Goal: Task Accomplishment & Management: Use online tool/utility

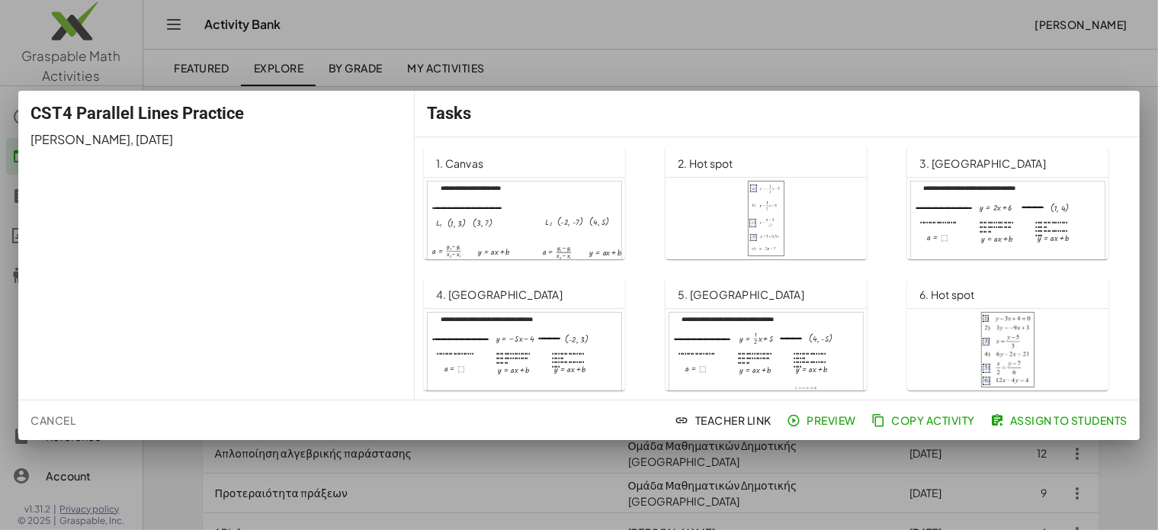
click at [1091, 422] on span "Assign to Students" at bounding box center [1061, 420] width 134 height 14
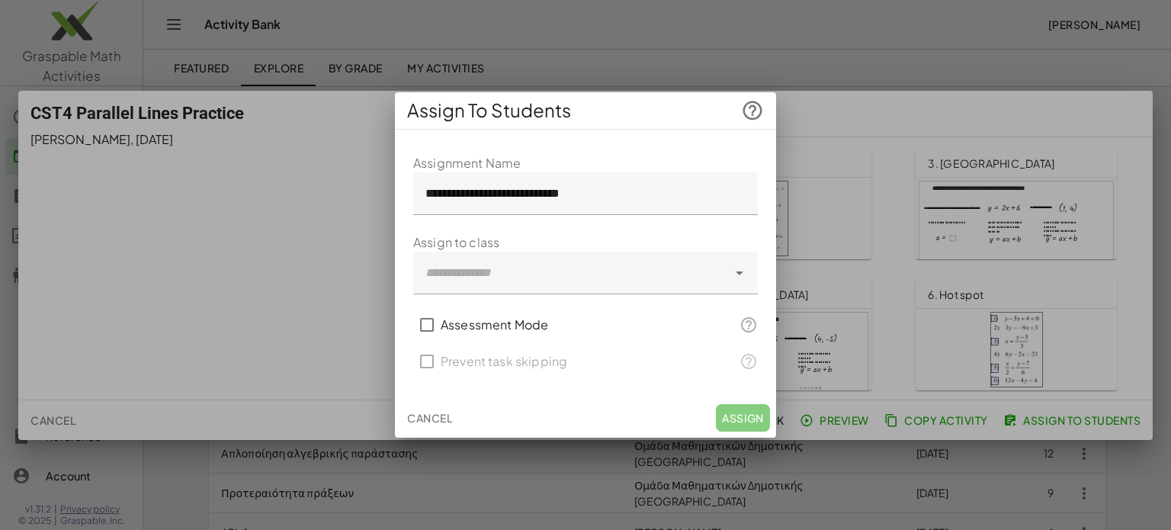
click at [740, 267] on icon at bounding box center [740, 273] width 18 height 18
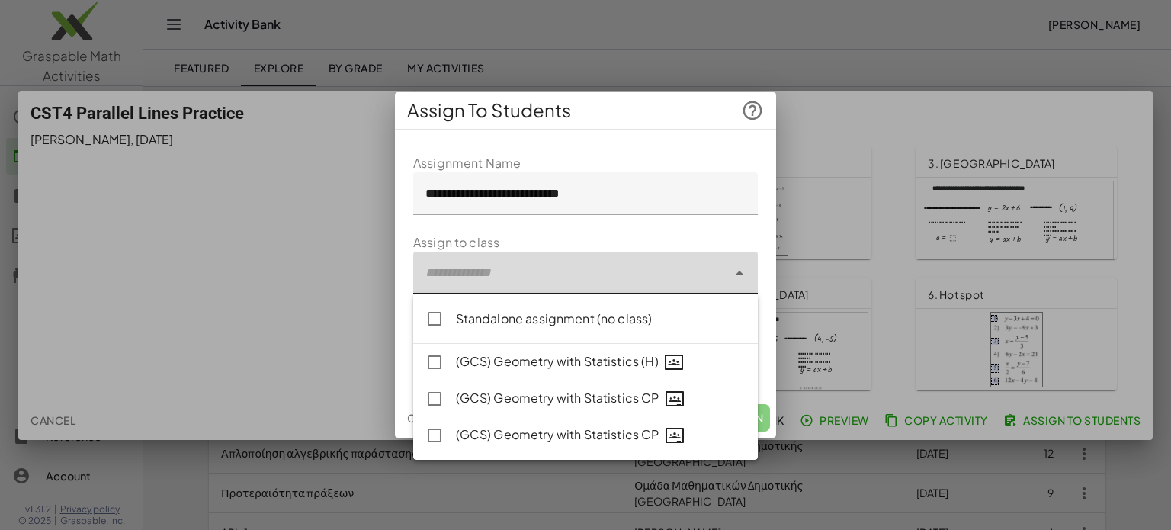
type input "**********"
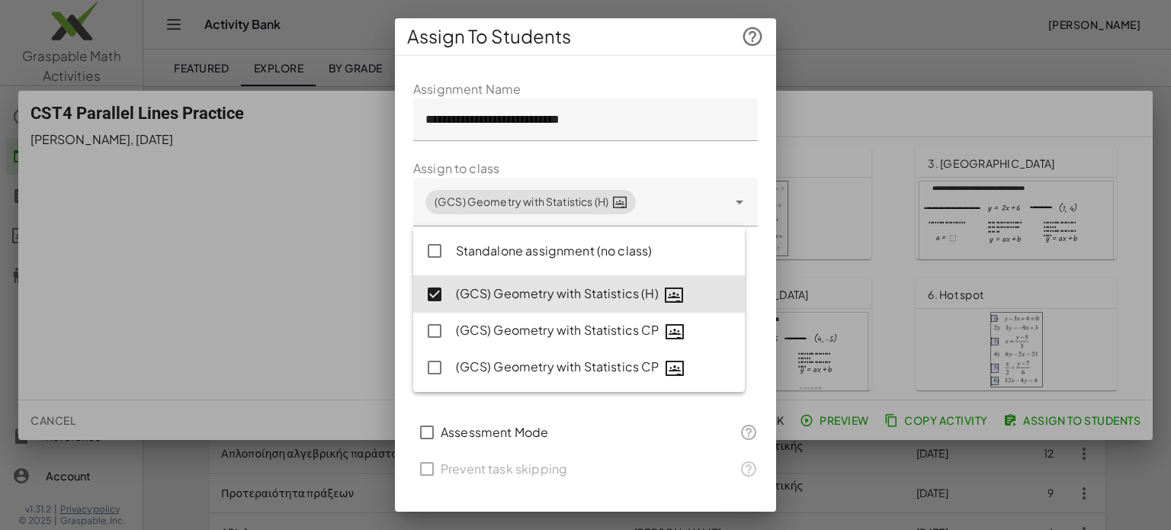
click at [663, 66] on div "**********" at bounding box center [585, 264] width 381 height 493
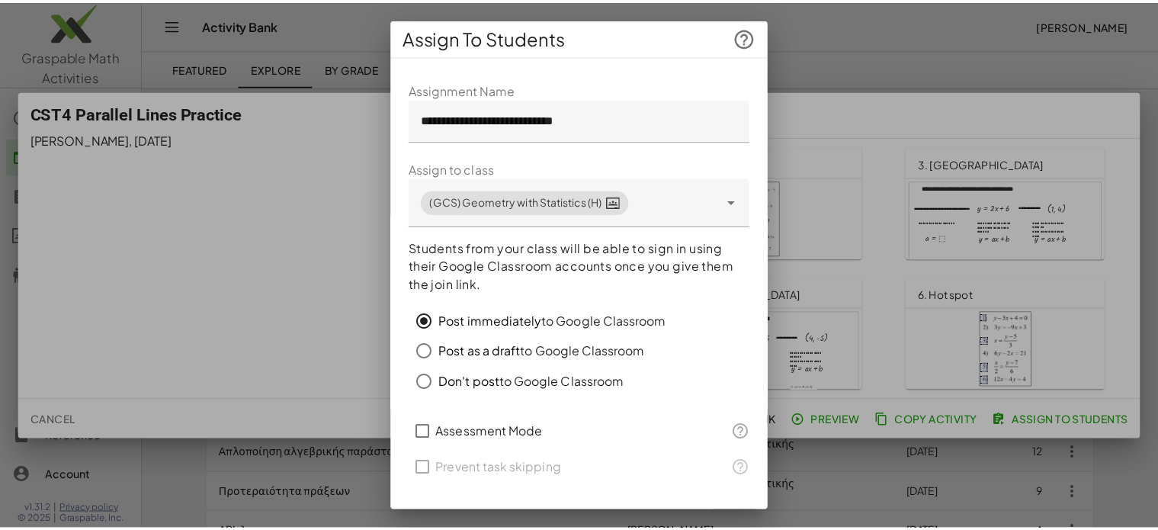
scroll to position [33, 0]
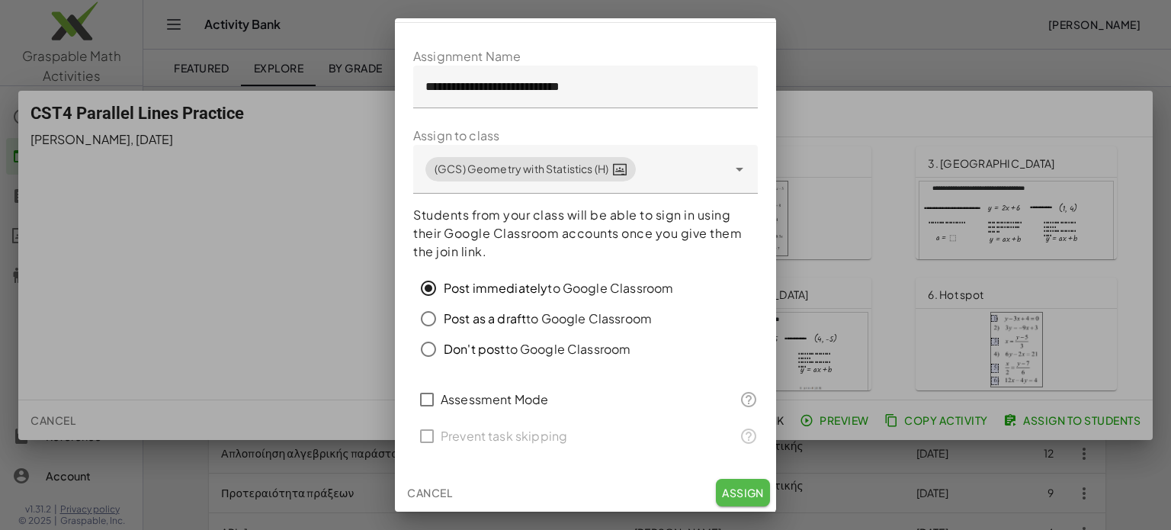
click at [722, 489] on span "Assign" at bounding box center [743, 493] width 42 height 14
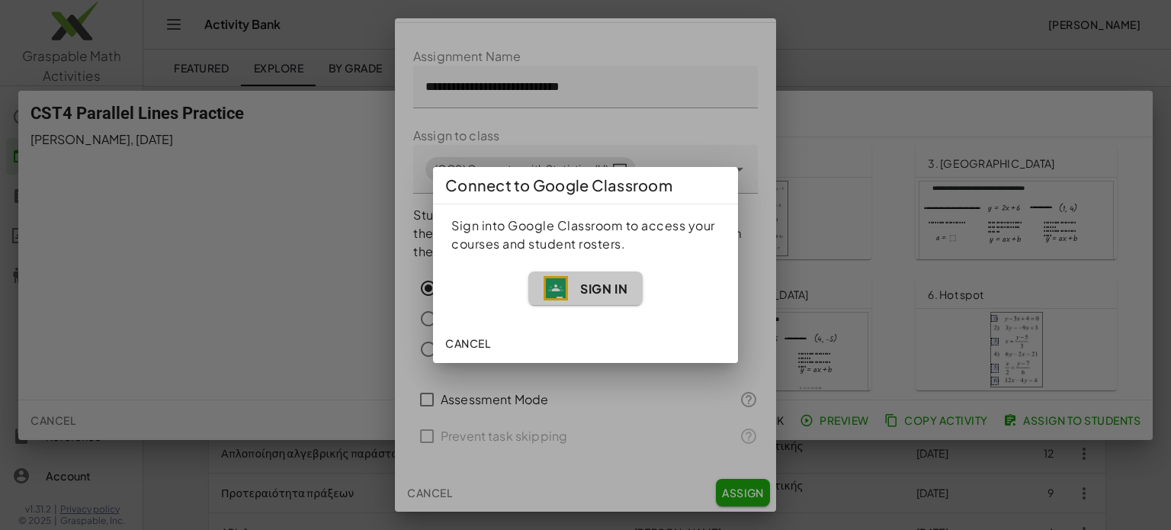
click at [604, 288] on span "Sign In" at bounding box center [603, 289] width 47 height 16
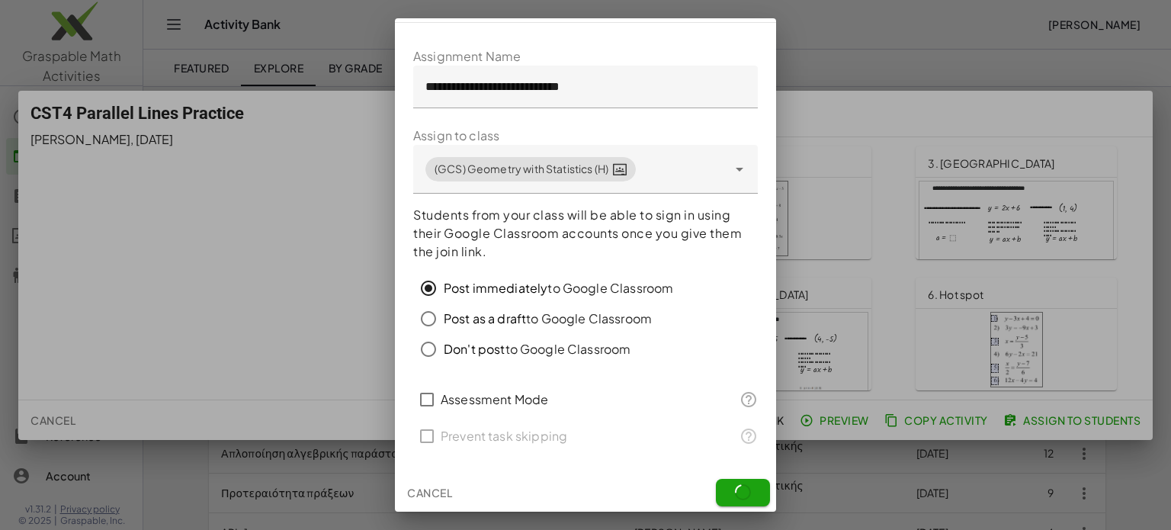
click at [579, 285] on div "Post immediately to Google Classroom" at bounding box center [559, 288] width 230 height 18
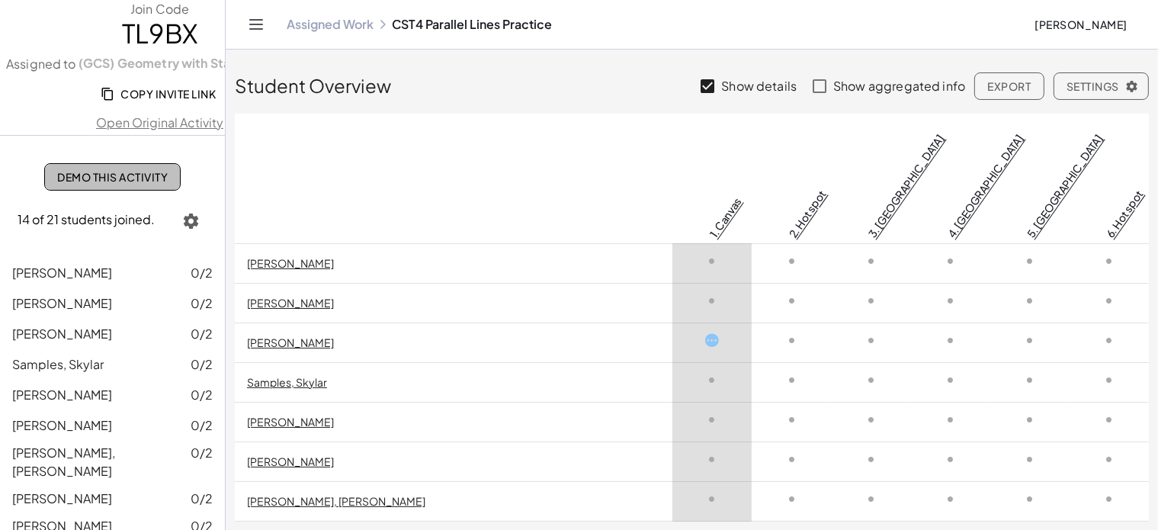
click at [111, 174] on span "Demo This Activity" at bounding box center [112, 177] width 111 height 14
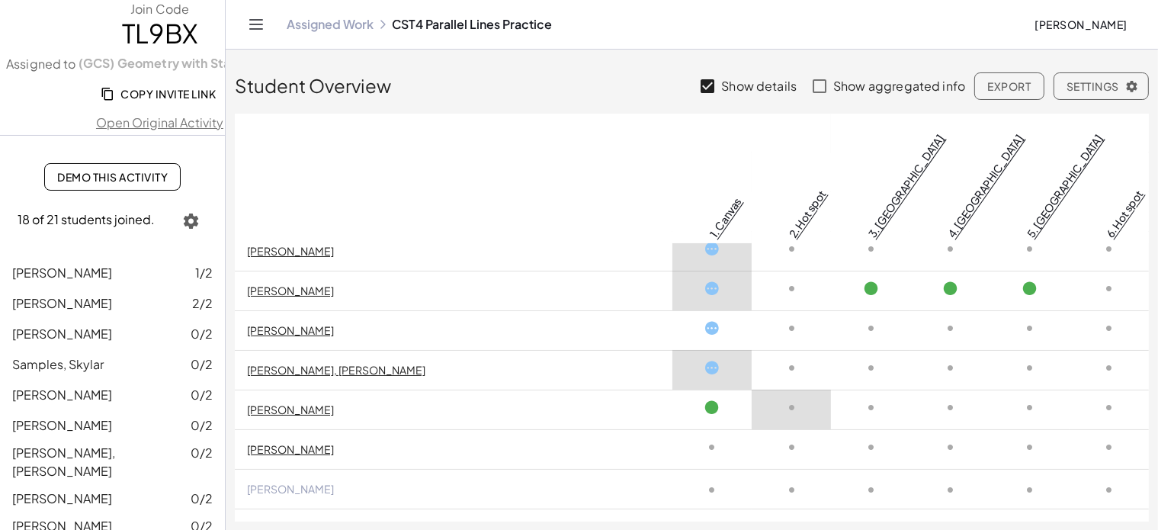
click at [705, 360] on icon at bounding box center [713, 368] width 16 height 16
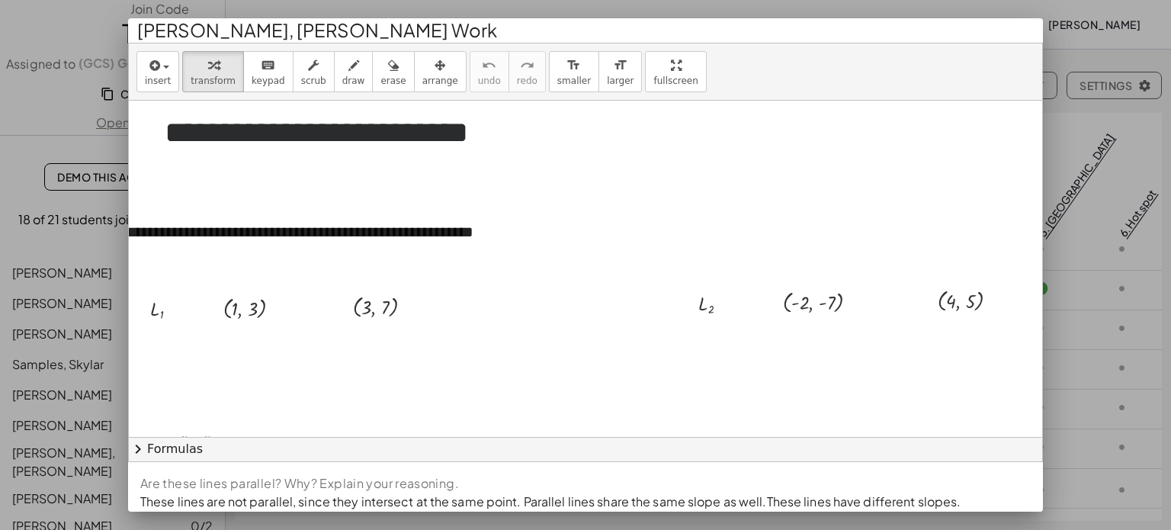
click at [68, 37] on div at bounding box center [585, 265] width 1171 height 530
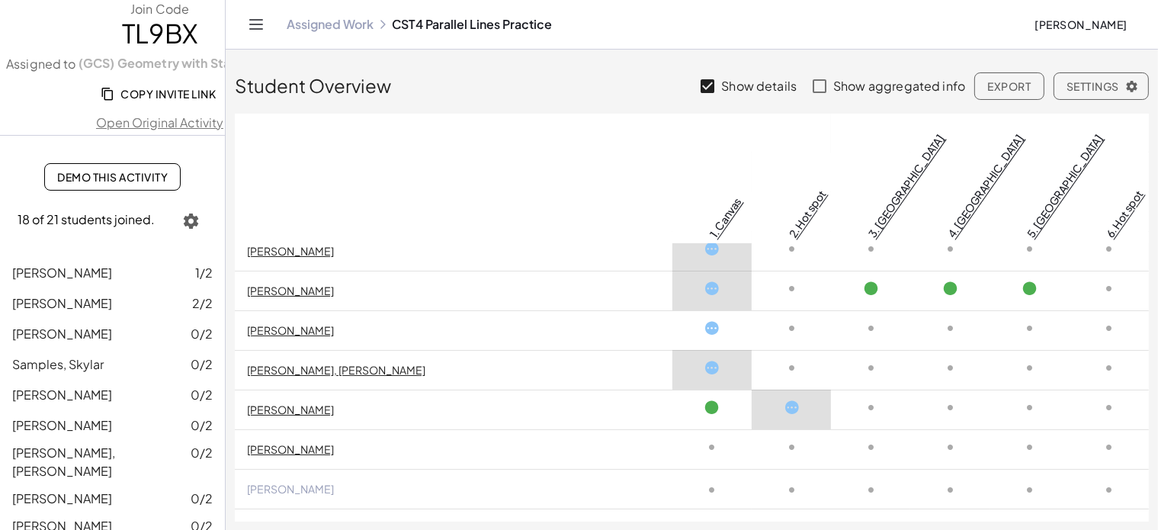
click at [705, 400] on icon at bounding box center [713, 408] width 16 height 16
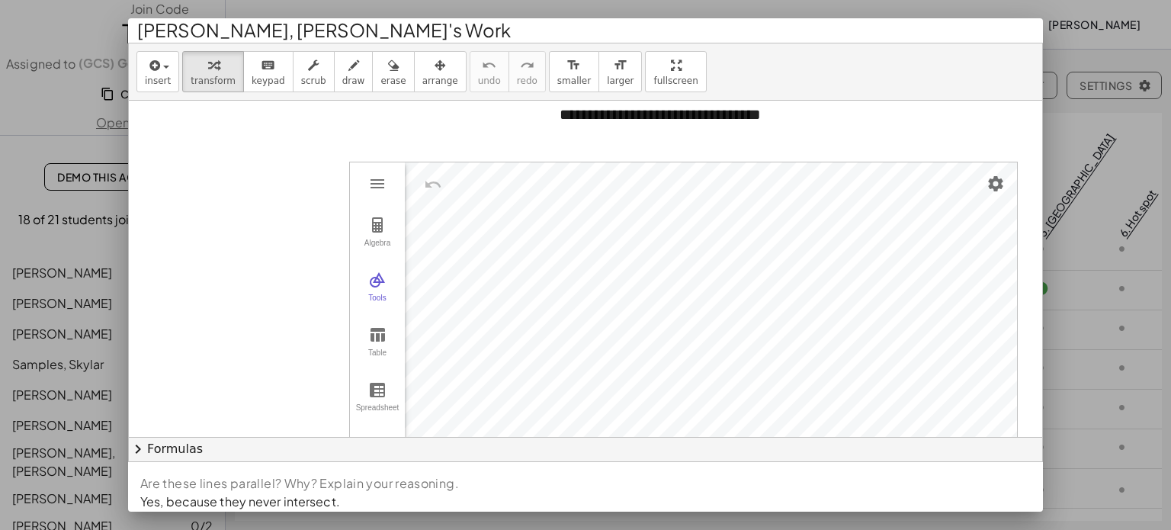
scroll to position [631, 0]
click at [1091, 45] on div at bounding box center [585, 265] width 1171 height 530
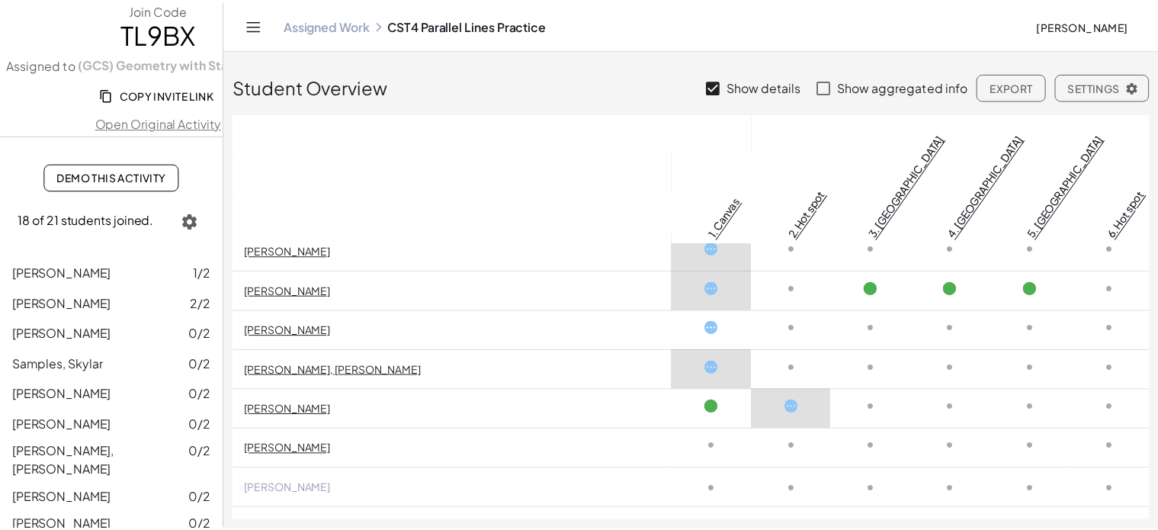
scroll to position [0, 0]
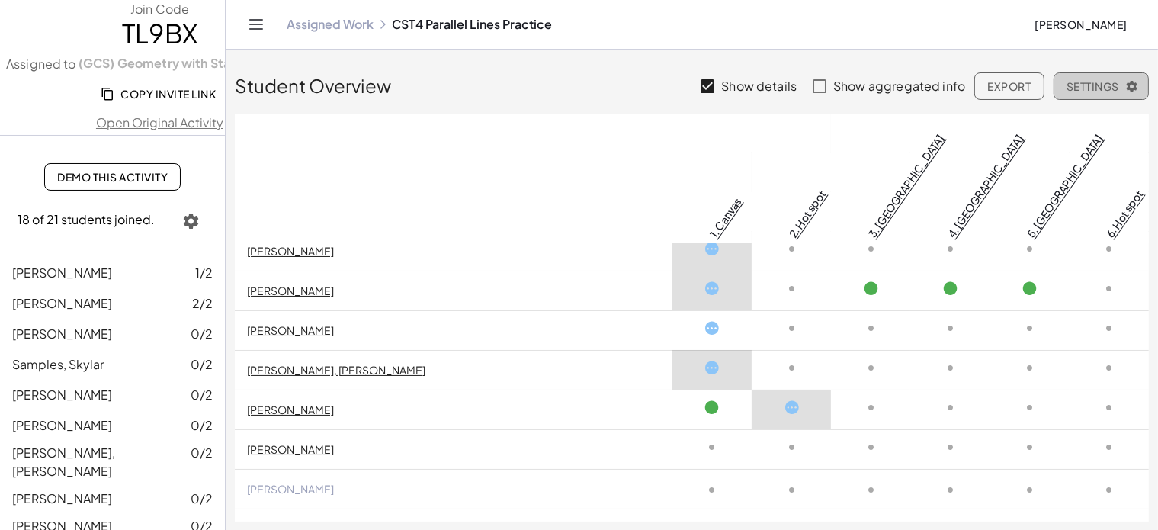
click at [1133, 85] on icon "button" at bounding box center [1133, 86] width 14 height 14
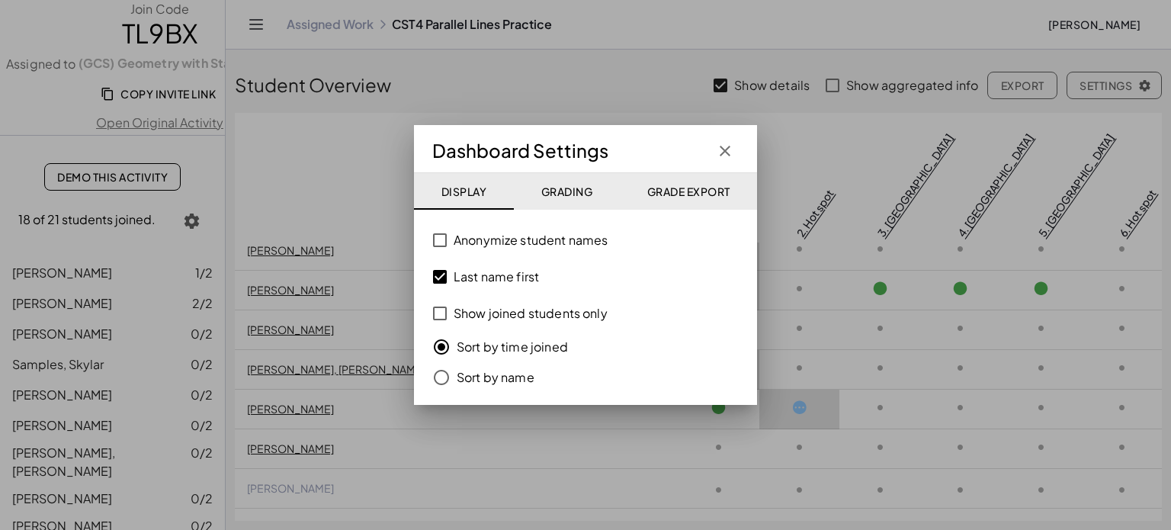
click at [554, 75] on div at bounding box center [585, 265] width 1171 height 530
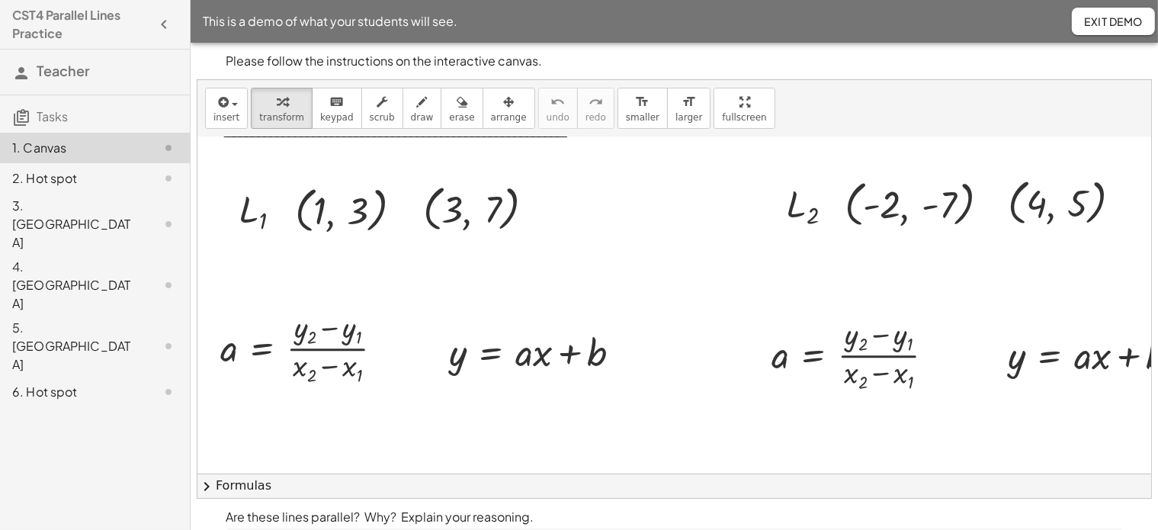
scroll to position [140, 0]
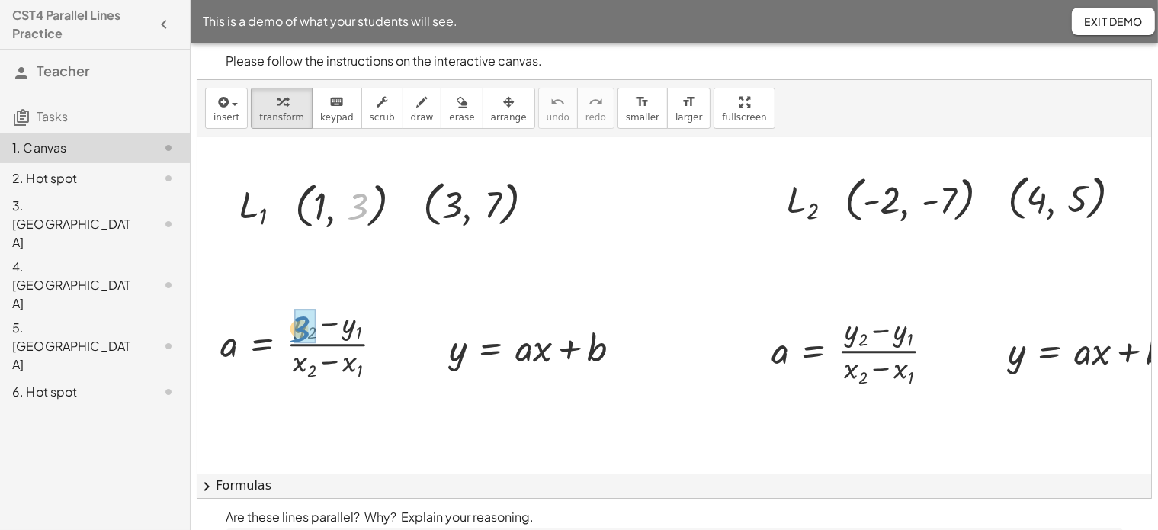
drag, startPoint x: 361, startPoint y: 202, endPoint x: 302, endPoint y: 325, distance: 136.1
drag, startPoint x: 495, startPoint y: 203, endPoint x: 348, endPoint y: 326, distance: 191.7
click at [328, 326] on div at bounding box center [308, 343] width 191 height 79
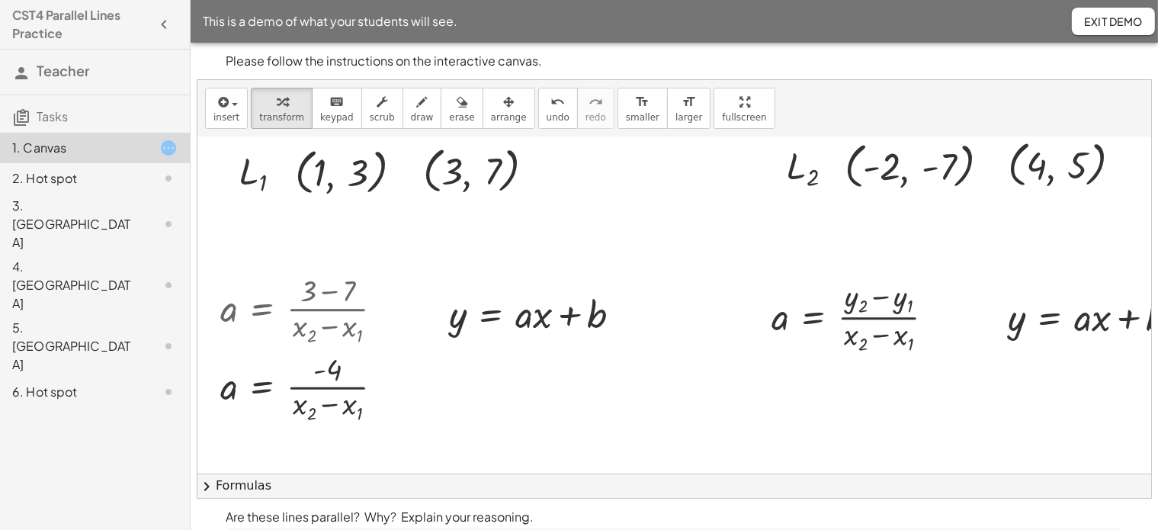
scroll to position [186, 0]
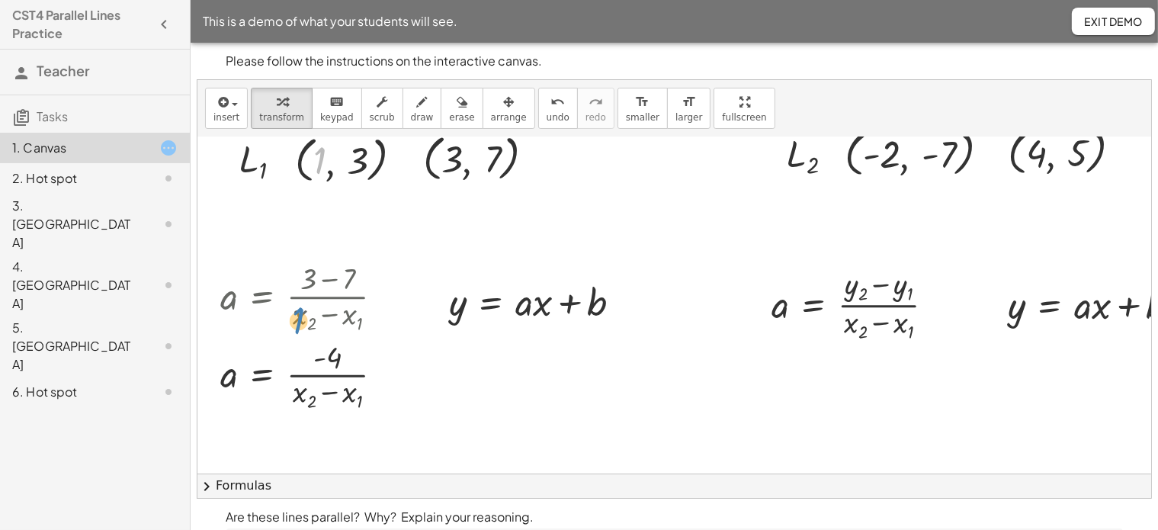
drag, startPoint x: 320, startPoint y: 161, endPoint x: 299, endPoint y: 321, distance: 161.6
drag, startPoint x: 322, startPoint y: 153, endPoint x: 299, endPoint y: 398, distance: 245.9
drag, startPoint x: 455, startPoint y: 157, endPoint x: 341, endPoint y: 401, distance: 269.5
click at [316, 391] on div at bounding box center [308, 375] width 191 height 75
click at [310, 375] on div at bounding box center [308, 375] width 191 height 75
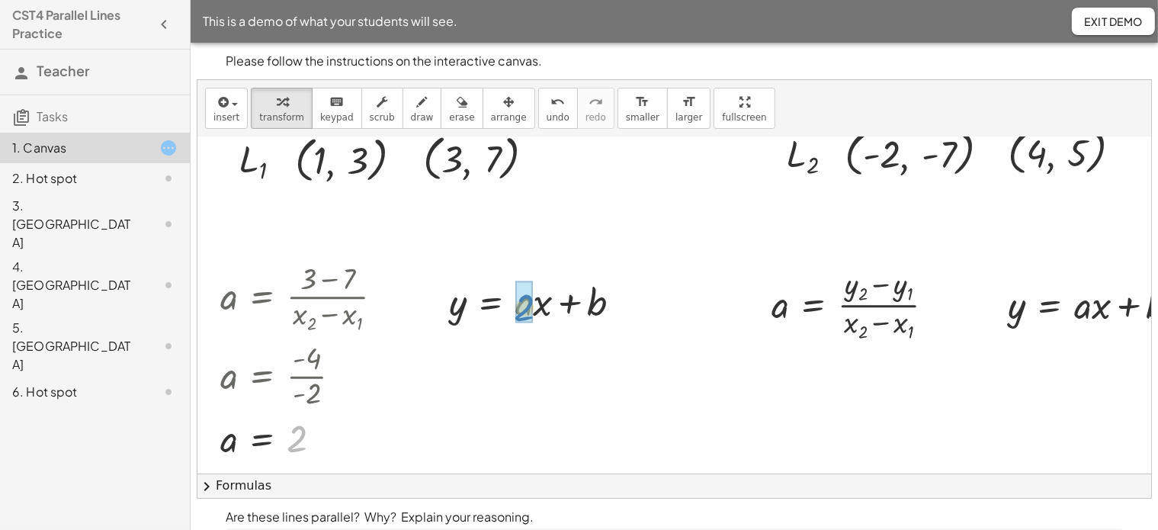
drag, startPoint x: 297, startPoint y: 435, endPoint x: 525, endPoint y: 304, distance: 263.1
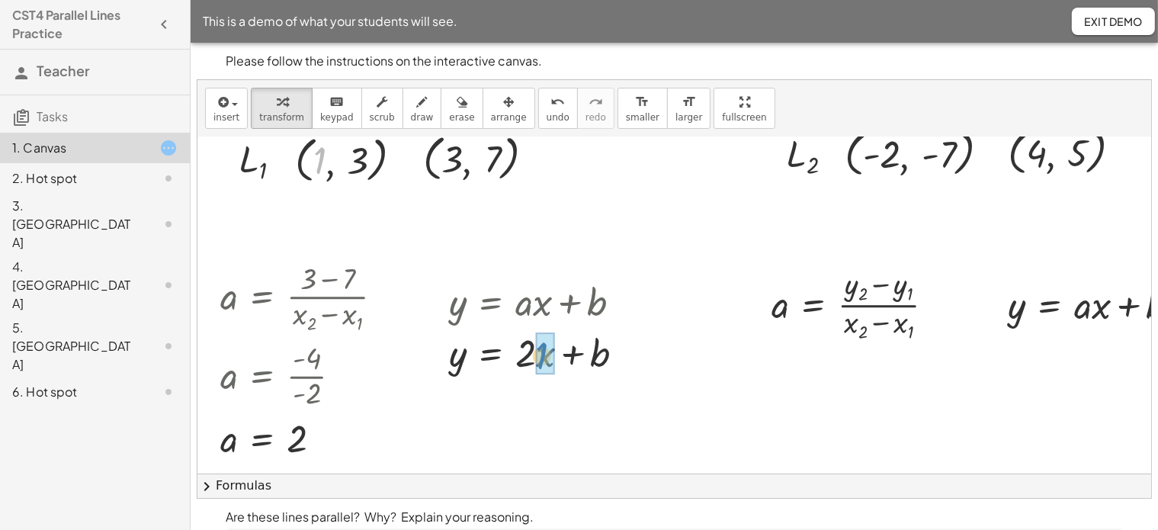
drag, startPoint x: 321, startPoint y: 155, endPoint x: 543, endPoint y: 350, distance: 295.6
drag, startPoint x: 358, startPoint y: 156, endPoint x: 452, endPoint y: 347, distance: 213.5
click at [538, 352] on div at bounding box center [542, 351] width 209 height 51
drag, startPoint x: 522, startPoint y: 400, endPoint x: 445, endPoint y: 415, distance: 79.1
click at [445, 415] on div "y = + · a · x + b y = + · 2 · x + b y = + · 2 · 1 + b 3 = + · 2 · 1 + b + 2 = +…" at bounding box center [536, 351] width 228 height 161
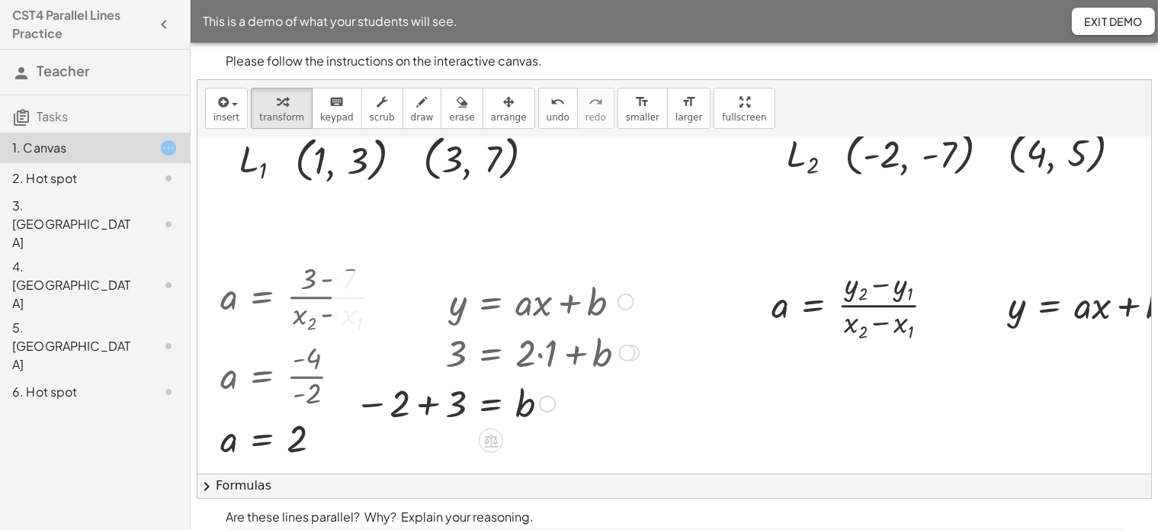
scroll to position [299, 0]
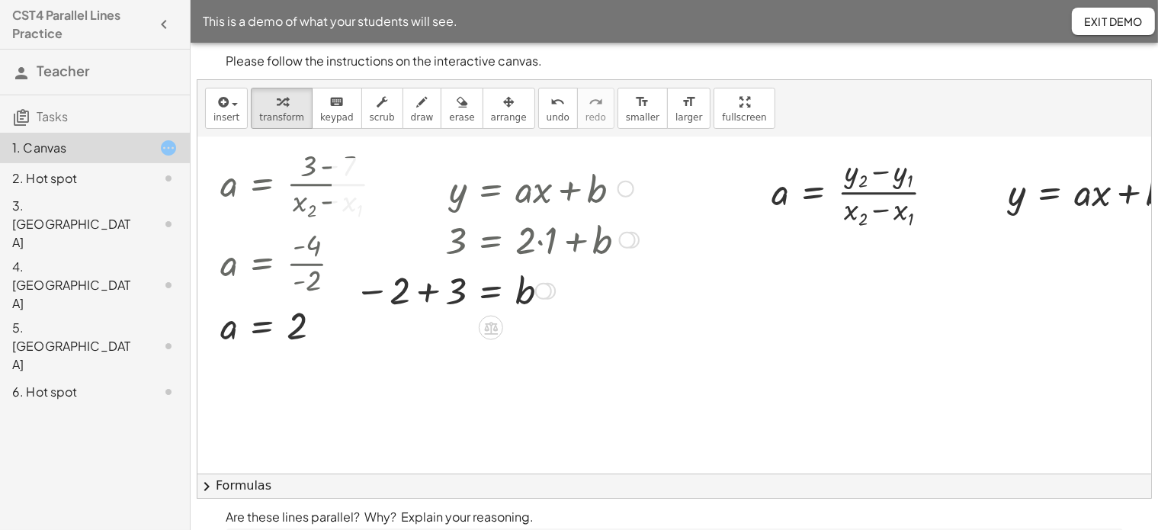
click at [427, 293] on div at bounding box center [497, 290] width 300 height 50
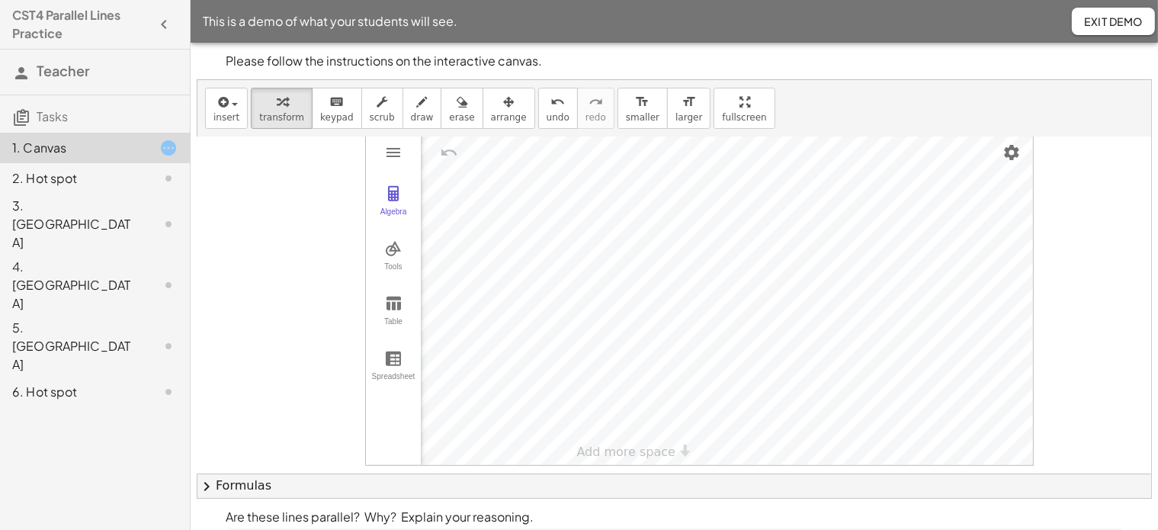
scroll to position [708, 64]
click at [153, 175] on div at bounding box center [156, 178] width 43 height 18
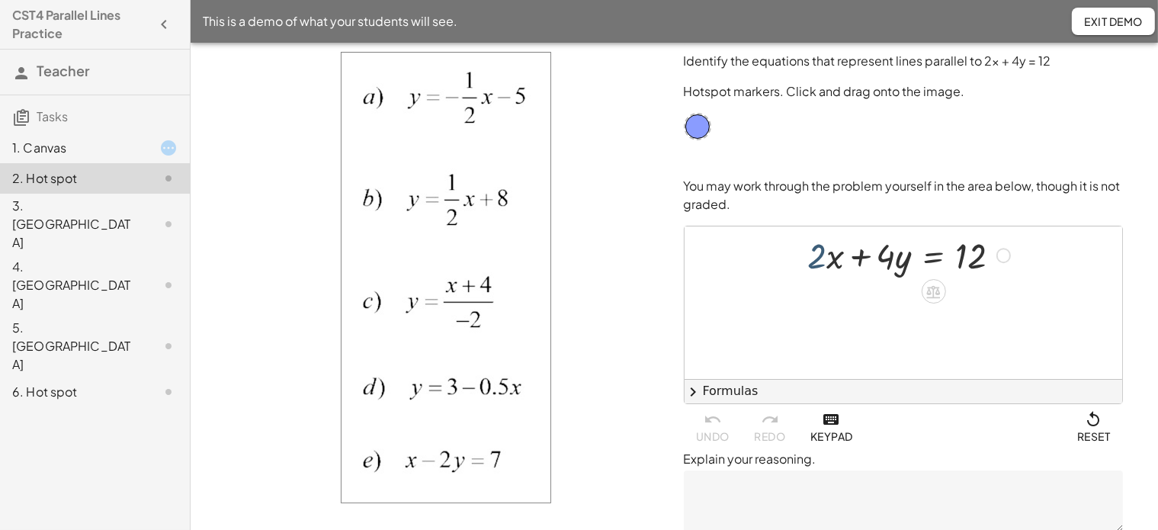
click at [817, 253] on div at bounding box center [911, 253] width 220 height 47
drag, startPoint x: 827, startPoint y: 255, endPoint x: 843, endPoint y: 255, distance: 16.0
click at [827, 262] on div at bounding box center [911, 253] width 220 height 47
drag, startPoint x: 833, startPoint y: 256, endPoint x: 826, endPoint y: 234, distance: 23.2
click at [830, 259] on div at bounding box center [911, 253] width 220 height 47
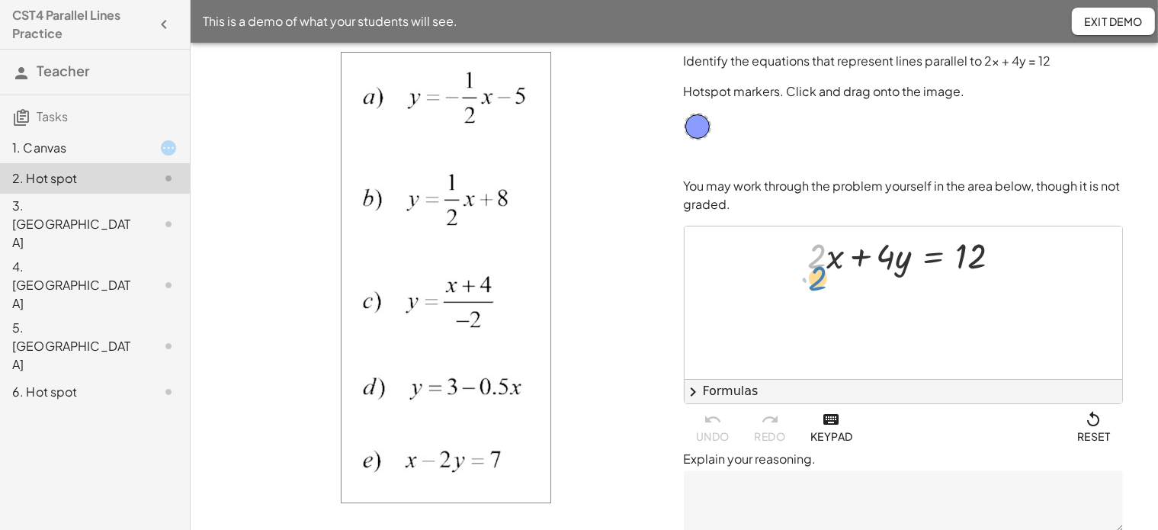
drag, startPoint x: 823, startPoint y: 233, endPoint x: 827, endPoint y: 223, distance: 10.6
click at [823, 249] on div at bounding box center [911, 253] width 220 height 47
click at [371, 87] on img at bounding box center [446, 277] width 210 height 451
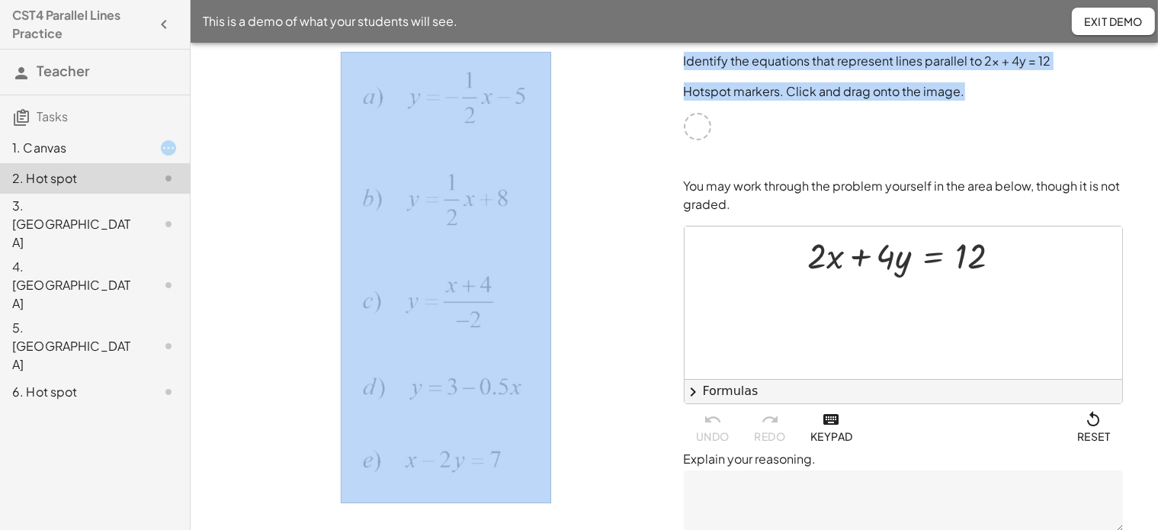
drag, startPoint x: 697, startPoint y: 121, endPoint x: 476, endPoint y: 133, distance: 221.5
click at [476, 133] on div "Identify the equations that represent lines parallel to 2x + 4y = 12 Hotspot ma…" at bounding box center [674, 292] width 915 height 498
click at [1004, 253] on div at bounding box center [1004, 255] width 15 height 15
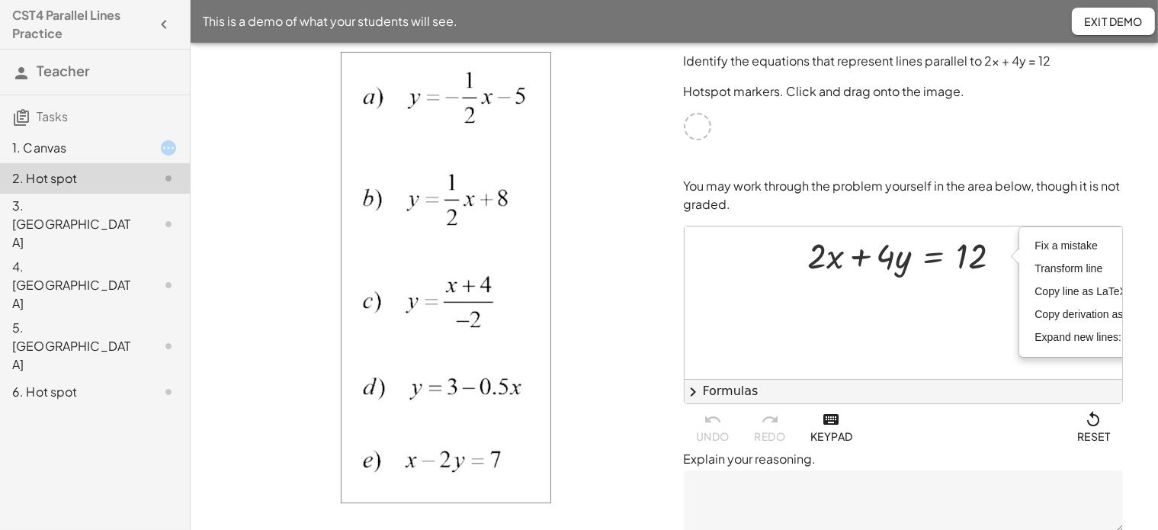
click at [63, 213] on div "3. [GEOGRAPHIC_DATA]" at bounding box center [73, 224] width 123 height 55
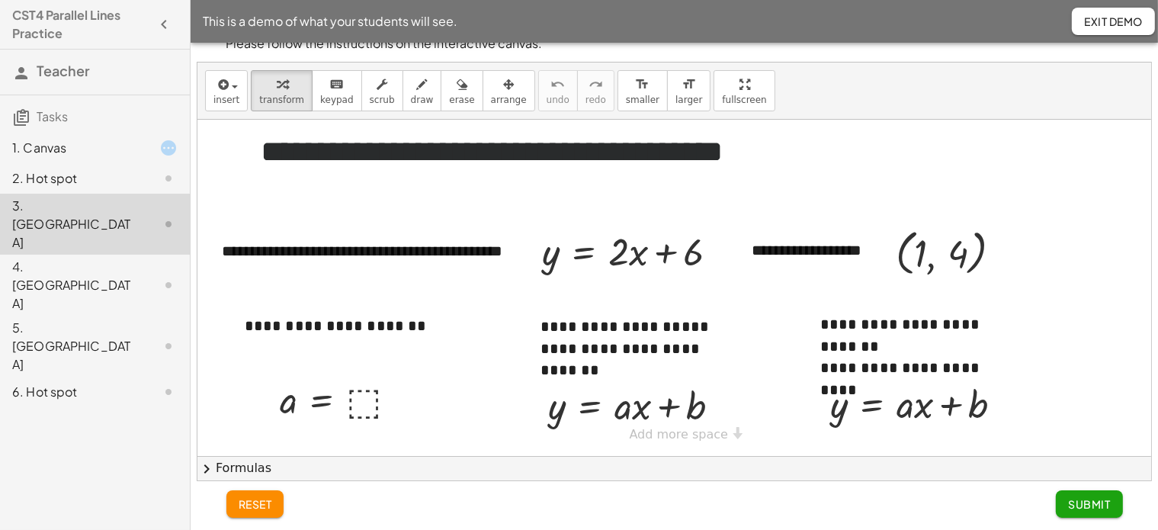
scroll to position [17, 0]
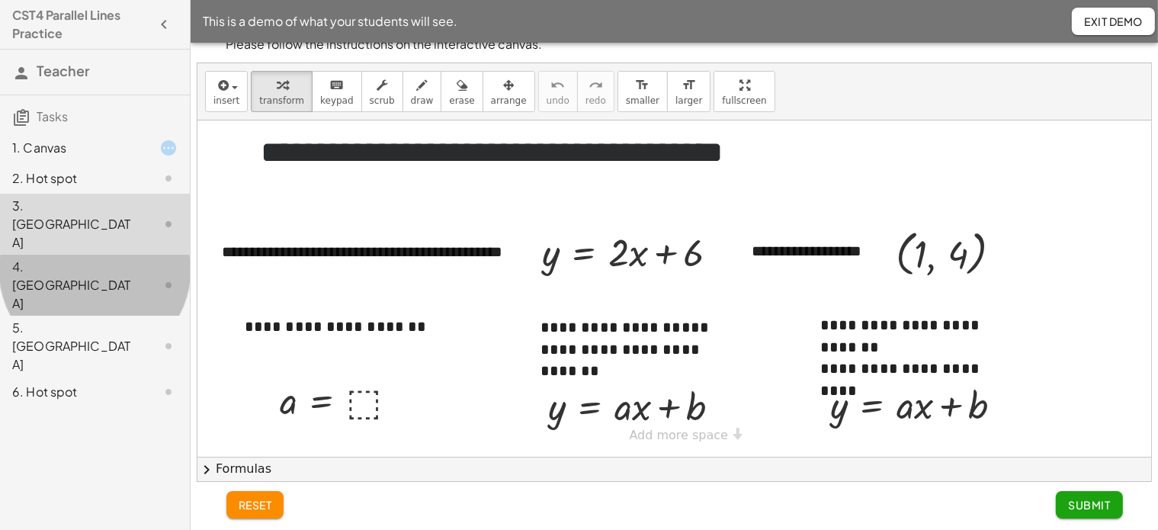
click at [101, 258] on div "4. [GEOGRAPHIC_DATA]" at bounding box center [73, 285] width 123 height 55
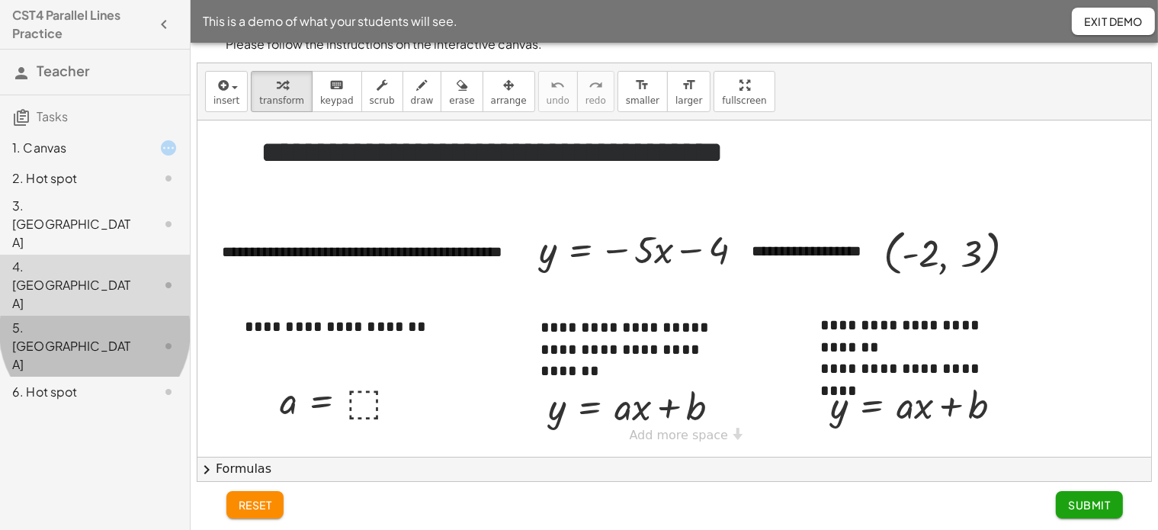
click at [56, 319] on div "5. [GEOGRAPHIC_DATA]" at bounding box center [73, 346] width 123 height 55
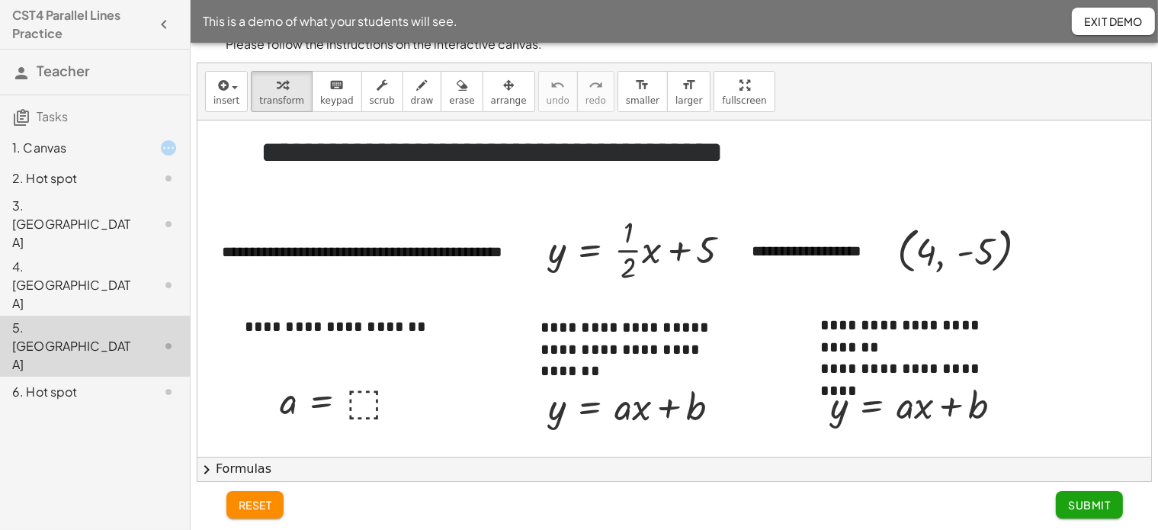
click at [56, 383] on div "6. Hot spot" at bounding box center [73, 392] width 123 height 18
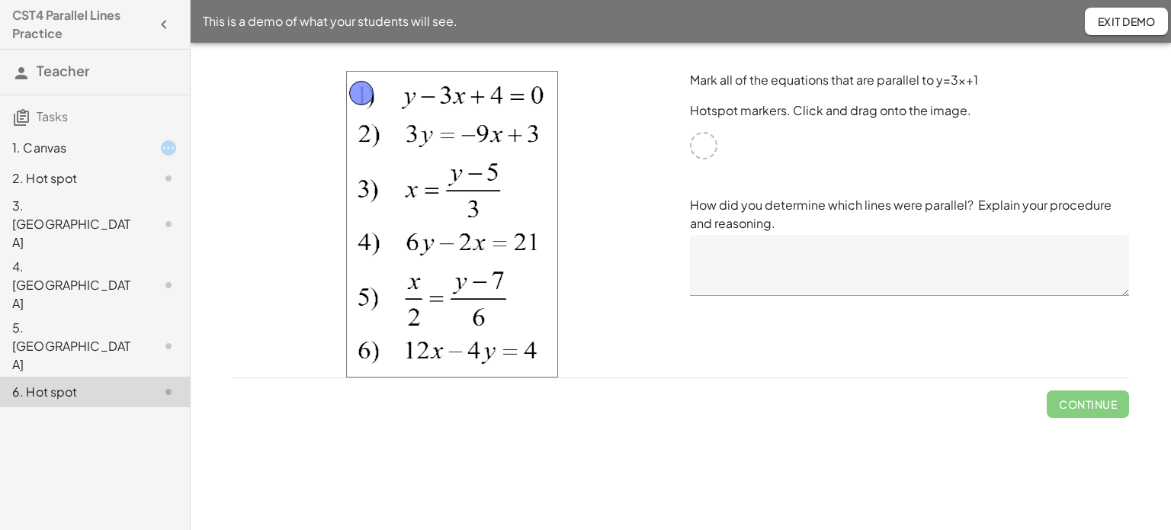
drag, startPoint x: 705, startPoint y: 145, endPoint x: 363, endPoint y: 93, distance: 346.3
drag, startPoint x: 699, startPoint y: 146, endPoint x: 361, endPoint y: 137, distance: 338.7
drag, startPoint x: 707, startPoint y: 145, endPoint x: 369, endPoint y: 200, distance: 342.3
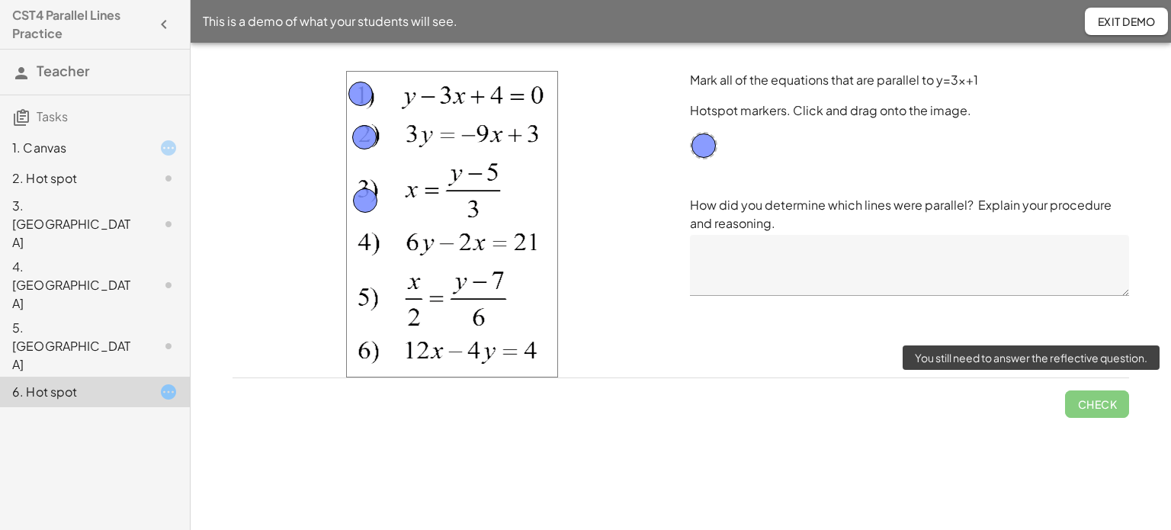
click at [1097, 403] on span "Check" at bounding box center [1097, 398] width 64 height 40
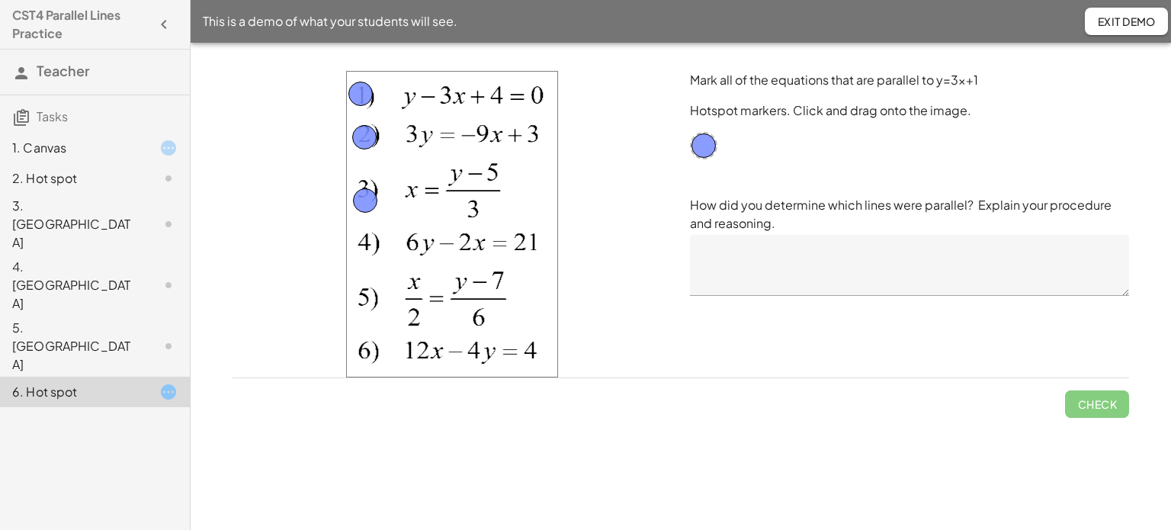
click at [946, 265] on textarea at bounding box center [909, 265] width 439 height 61
click at [1106, 26] on span "Exit Demo" at bounding box center [1126, 21] width 59 height 14
